Goal: Task Accomplishment & Management: Manage account settings

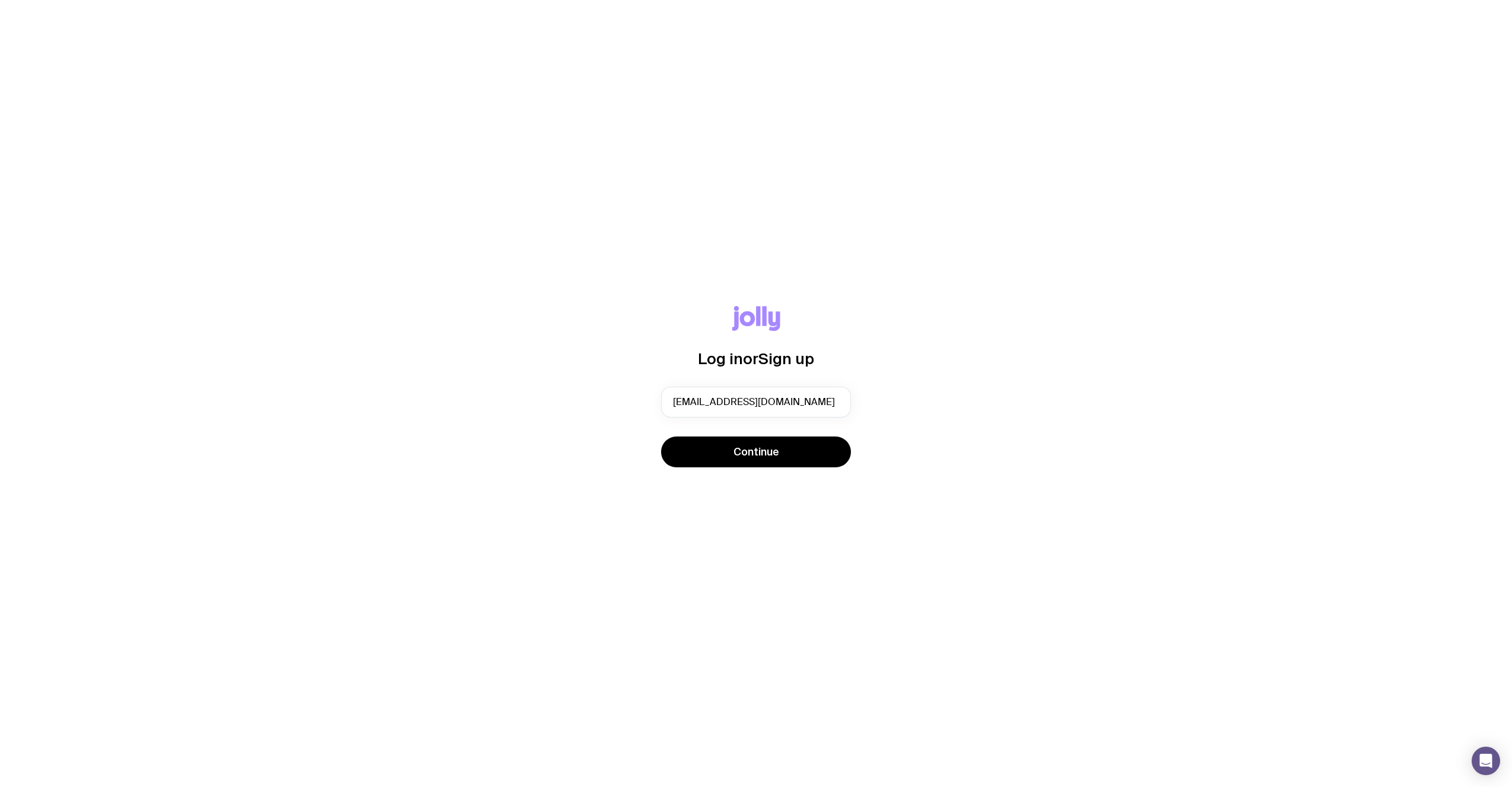
type input "[EMAIL_ADDRESS][DOMAIN_NAME]"
click at [661, 437] on button "Continue" at bounding box center [755, 452] width 190 height 31
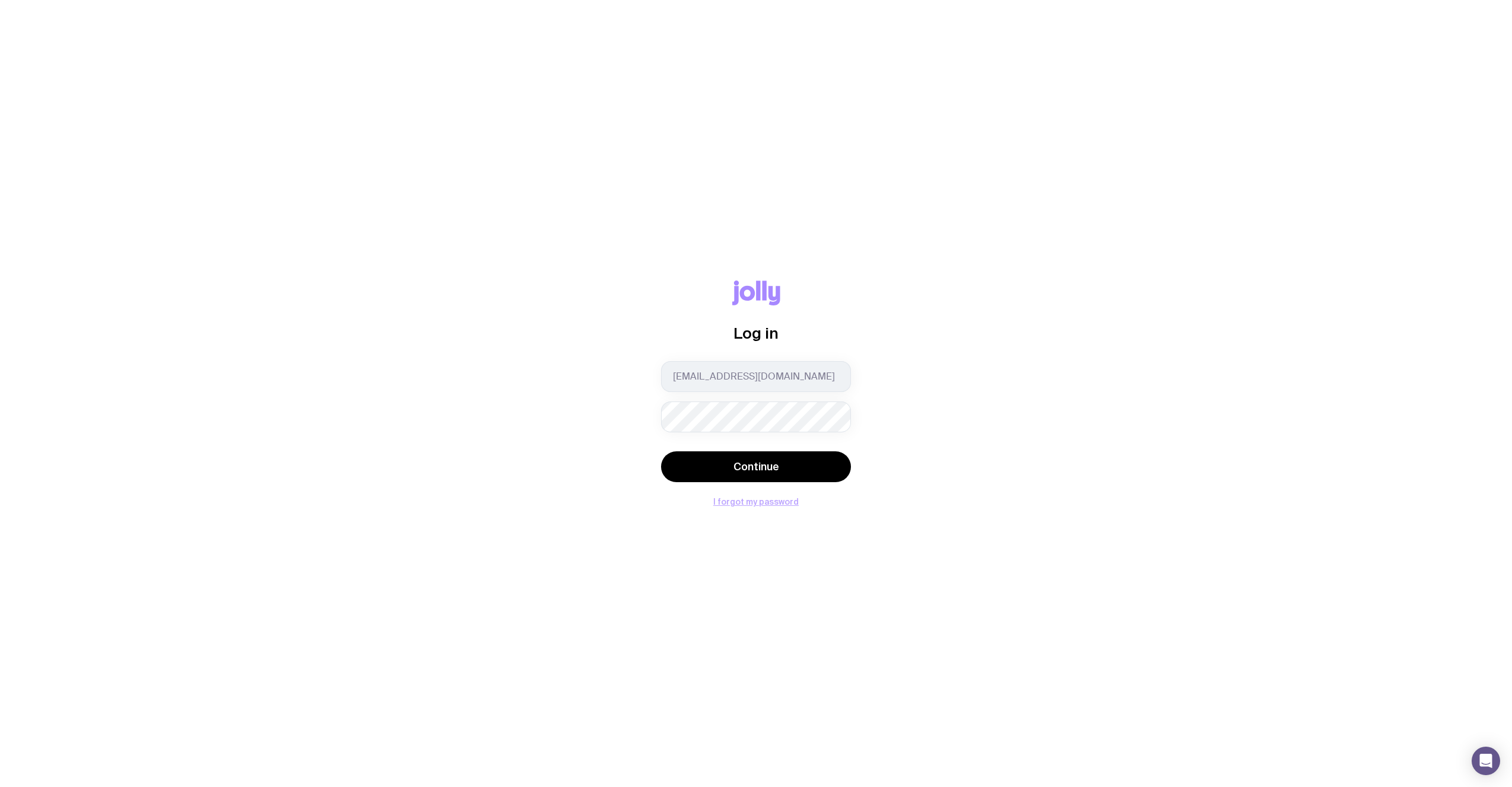
click at [738, 506] on button "I forgot my password" at bounding box center [756, 502] width 85 height 10
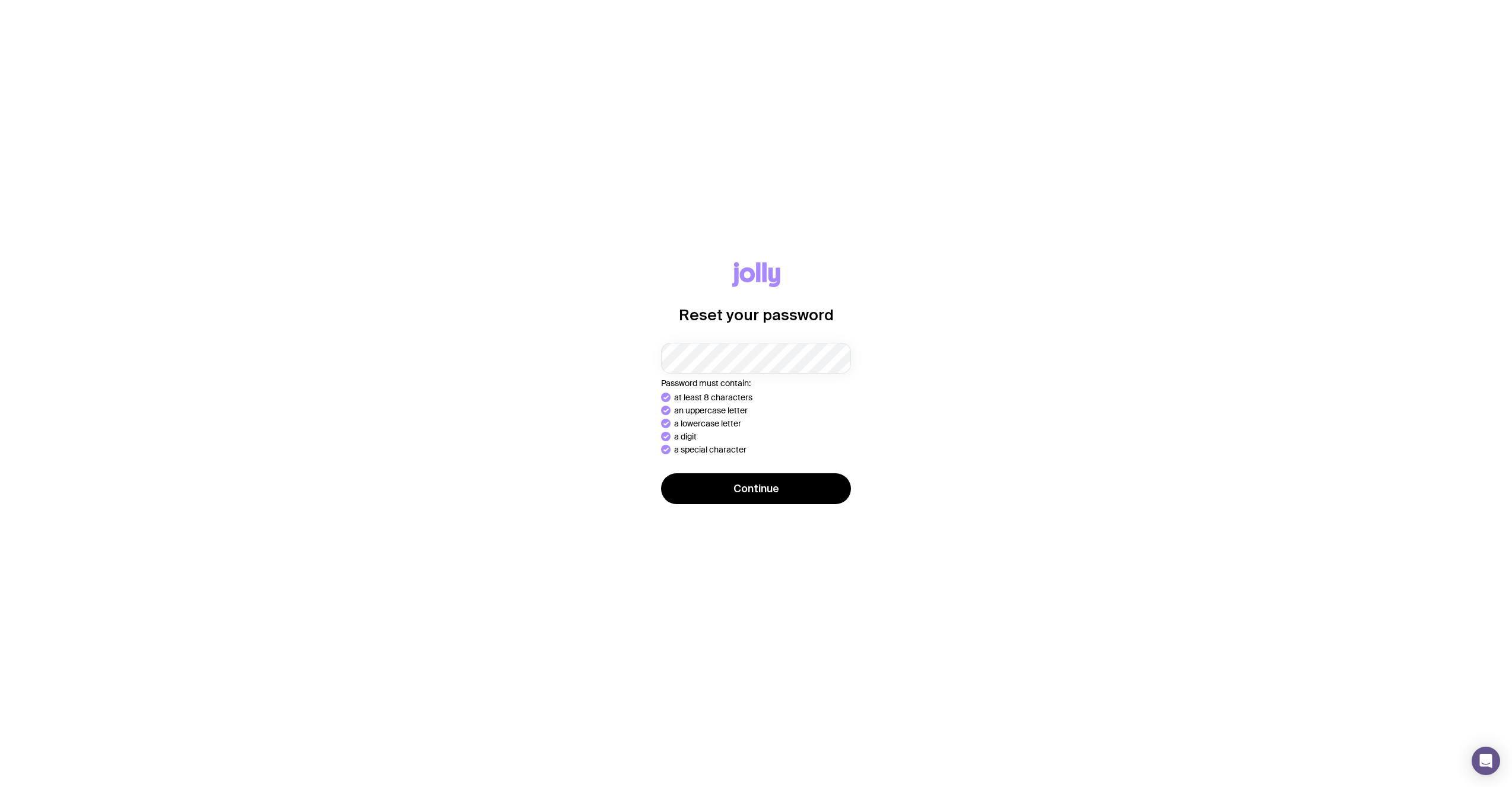
click at [661, 474] on button "Continue" at bounding box center [755, 489] width 190 height 31
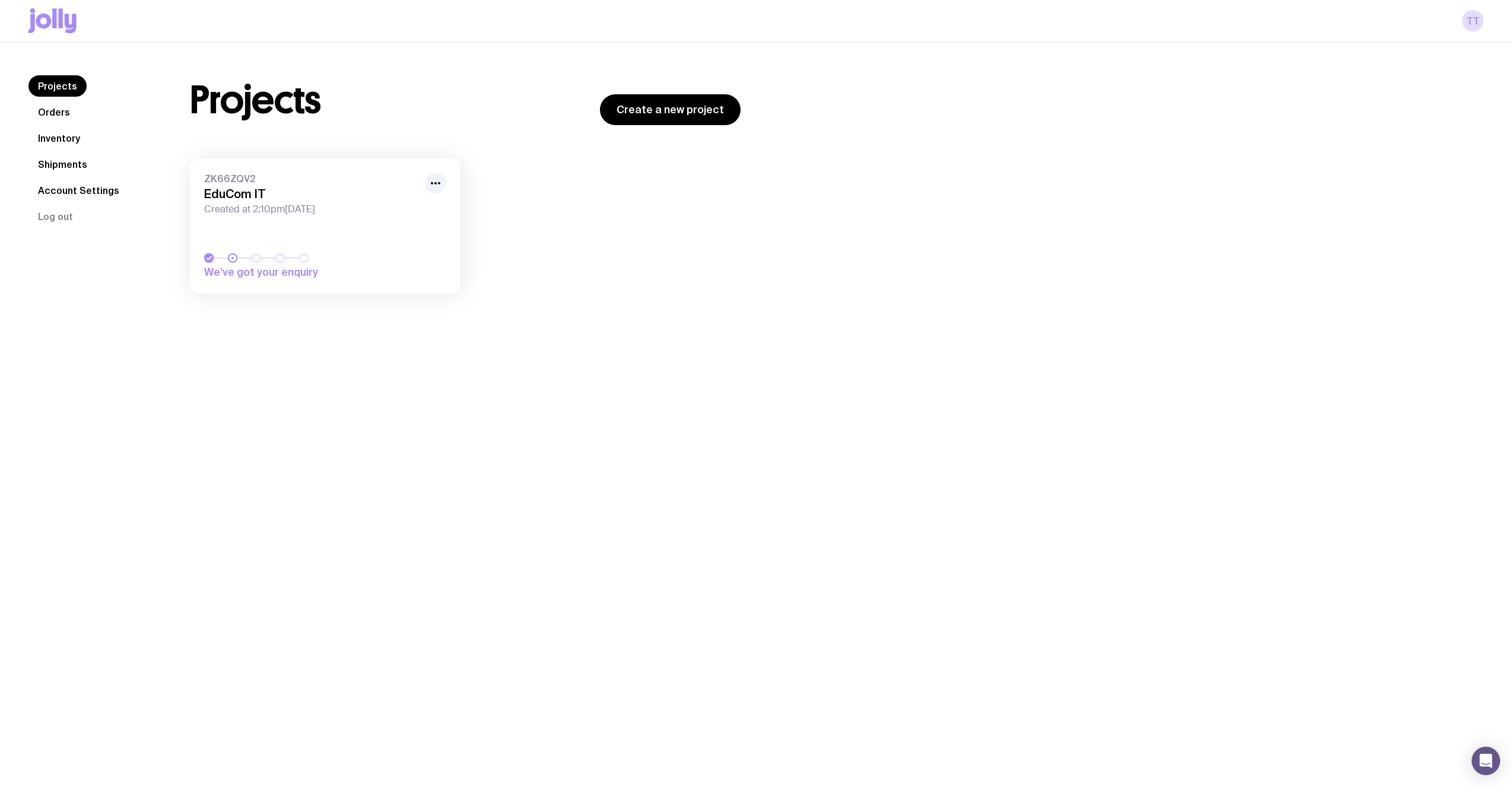
click at [305, 211] on span "Created at 2:10pm[DATE]" at bounding box center [311, 209] width 213 height 11
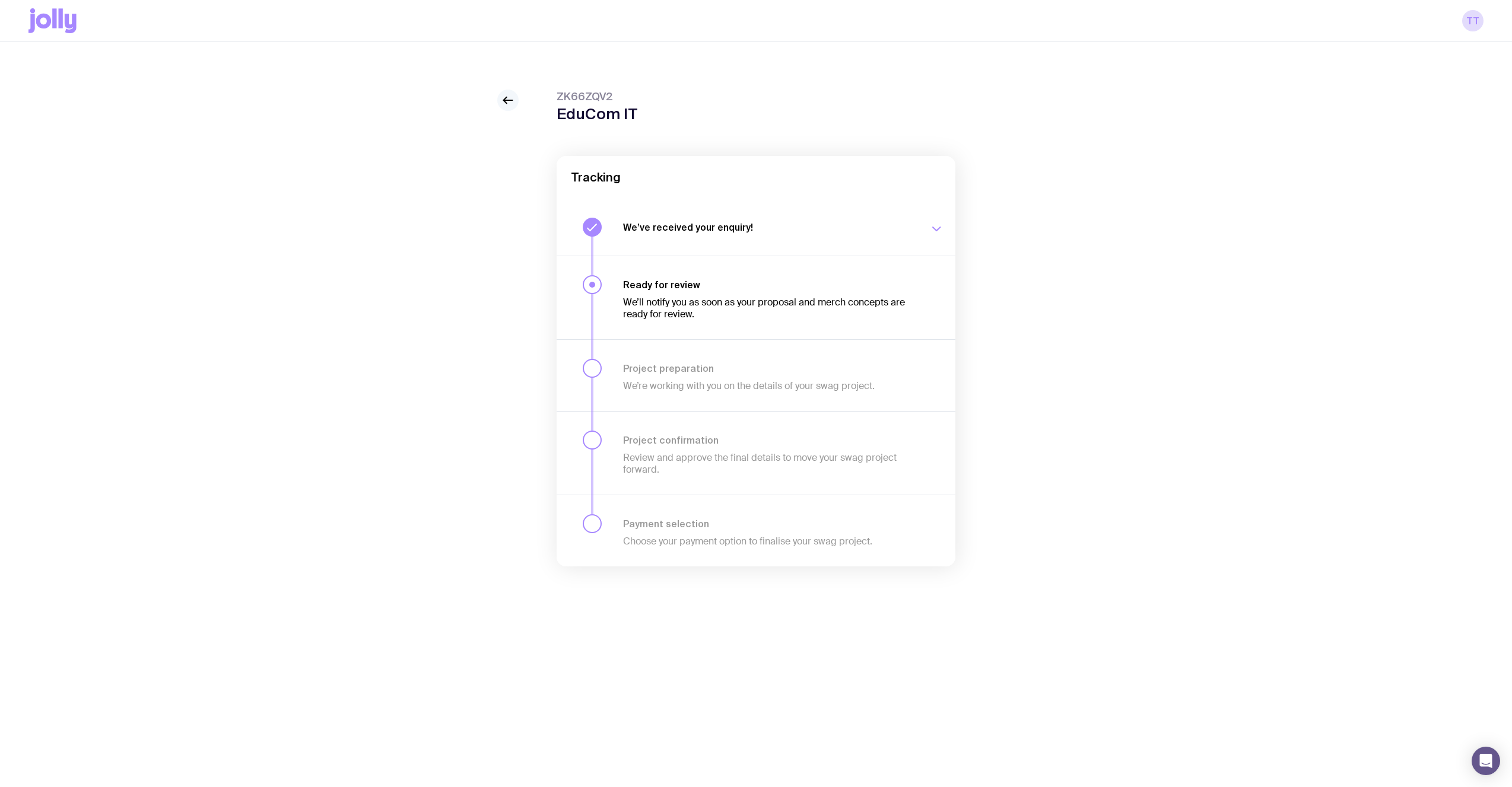
click at [502, 104] on icon at bounding box center [507, 100] width 14 height 14
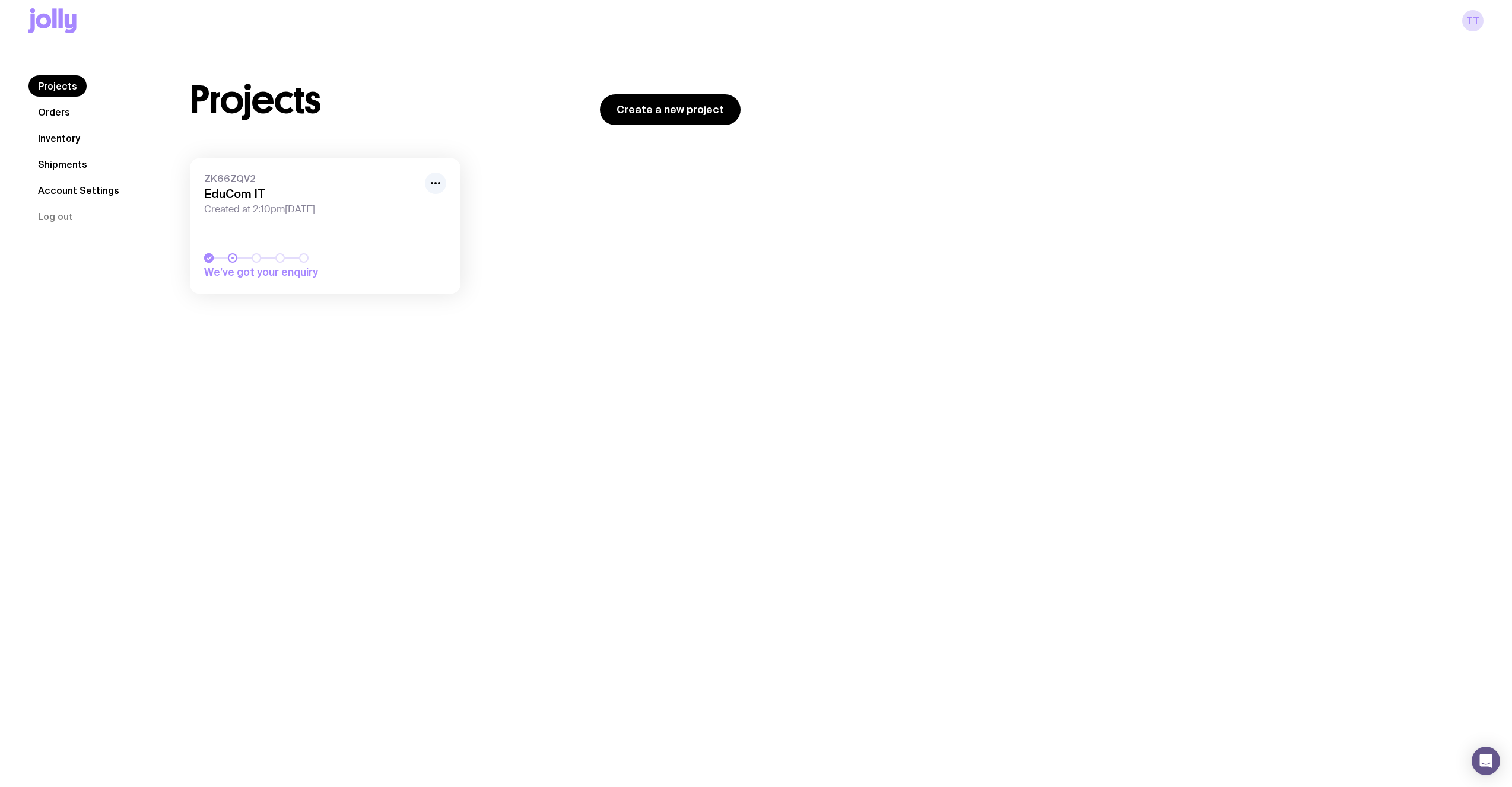
click at [69, 21] on icon at bounding box center [53, 21] width 48 height 25
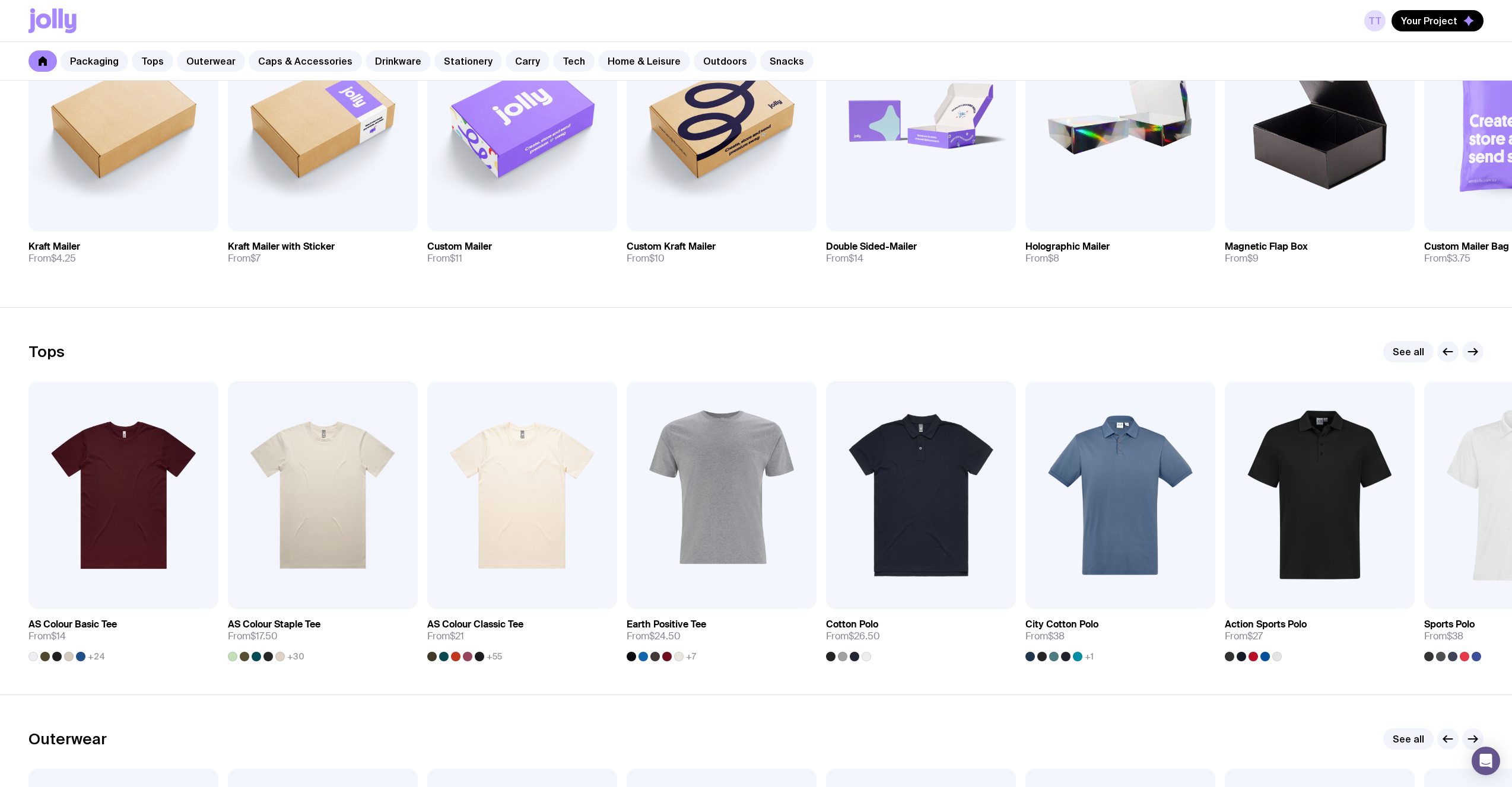
scroll to position [324, 0]
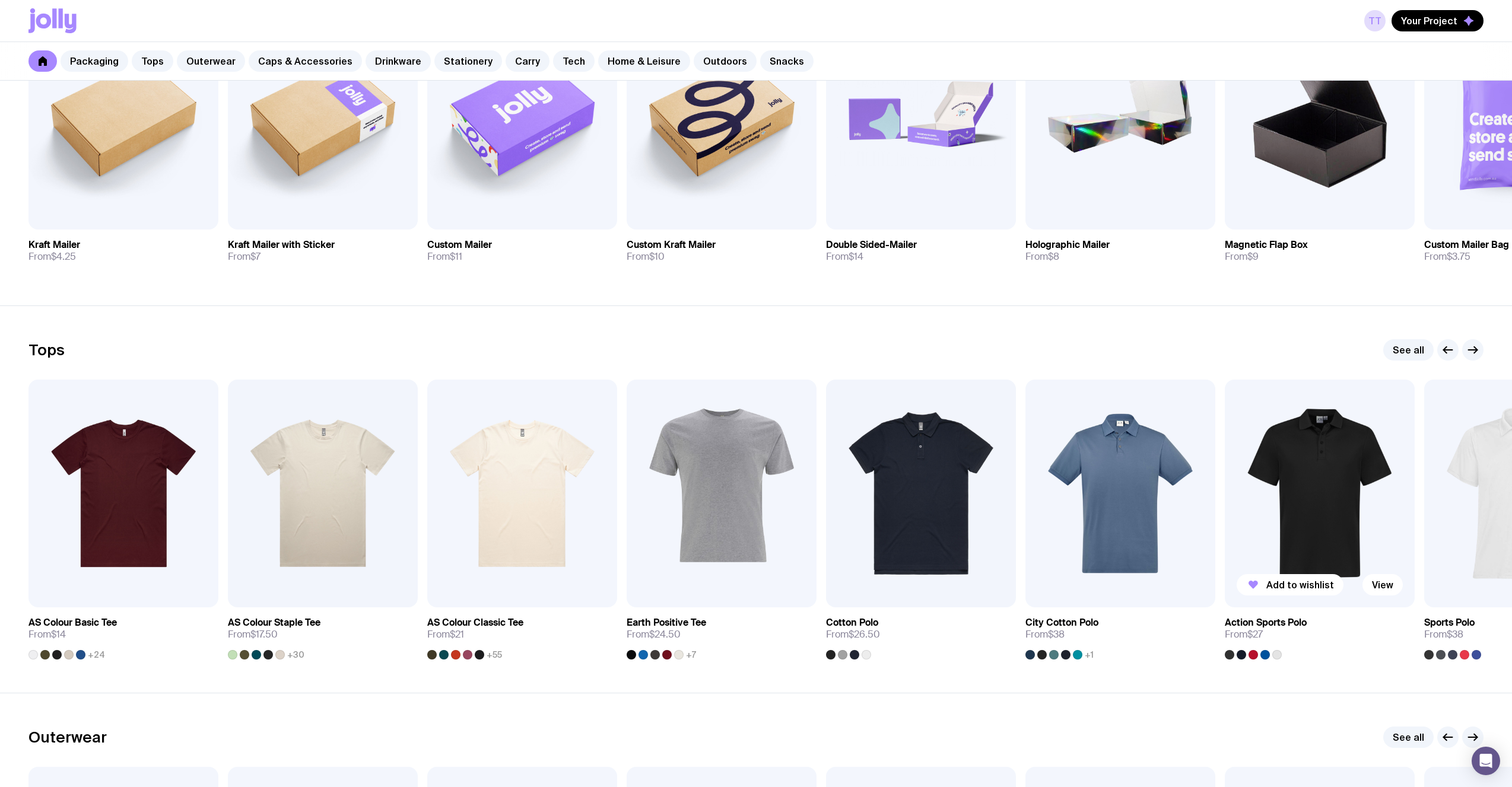
click at [1343, 420] on img at bounding box center [1319, 494] width 190 height 228
